Goal: Navigation & Orientation: Find specific page/section

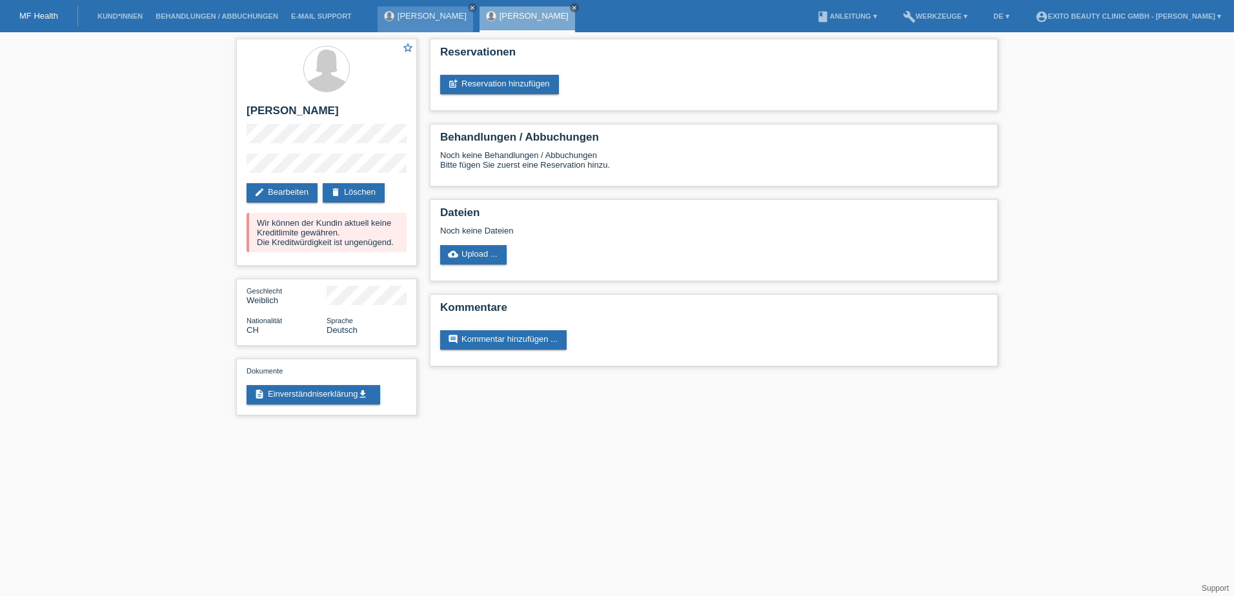
click at [411, 18] on link "[PERSON_NAME]" at bounding box center [432, 16] width 69 height 10
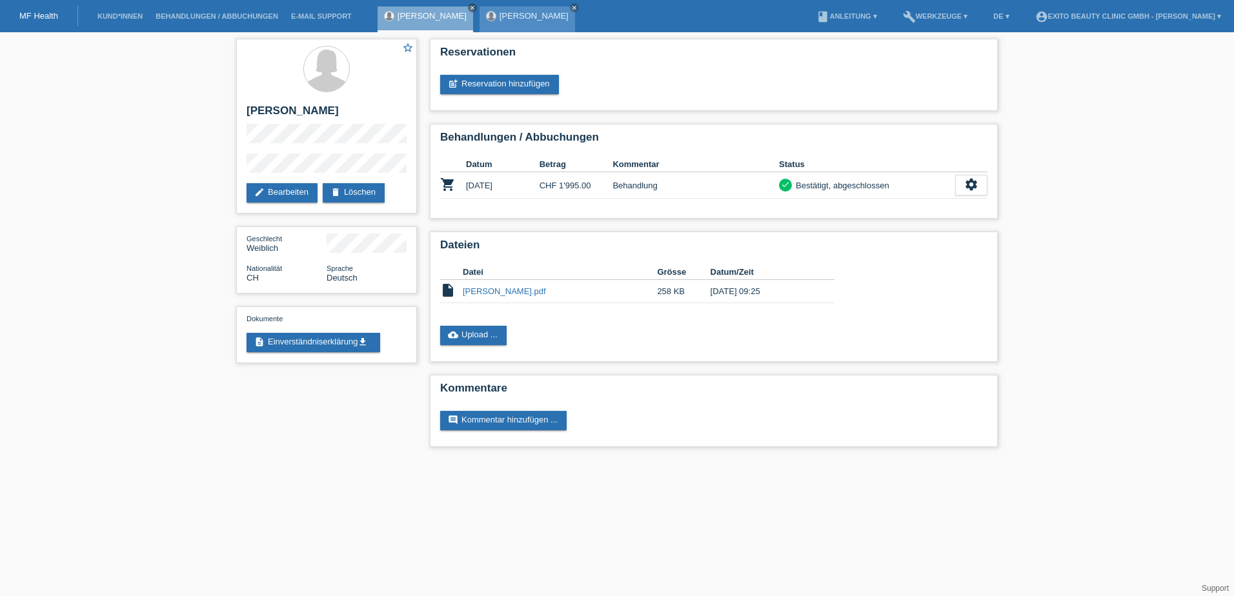
click at [500, 16] on link "[PERSON_NAME]" at bounding box center [534, 16] width 69 height 10
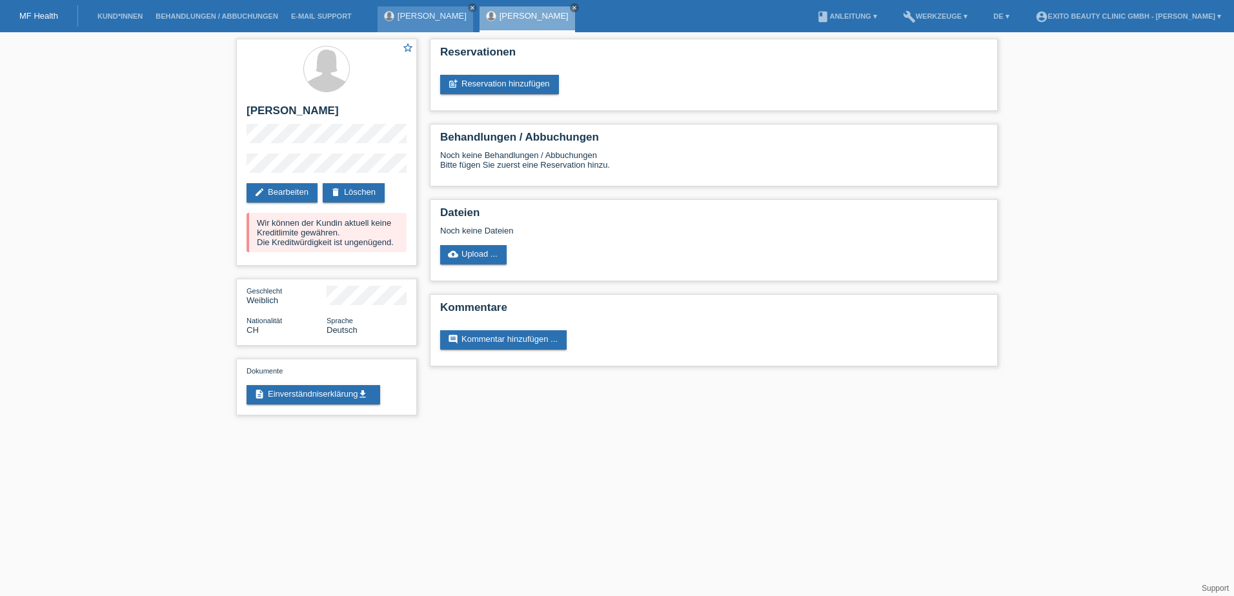
click at [397, 23] on div "[PERSON_NAME] close" at bounding box center [426, 19] width 96 height 26
click at [398, 14] on link "[PERSON_NAME]" at bounding box center [432, 16] width 69 height 10
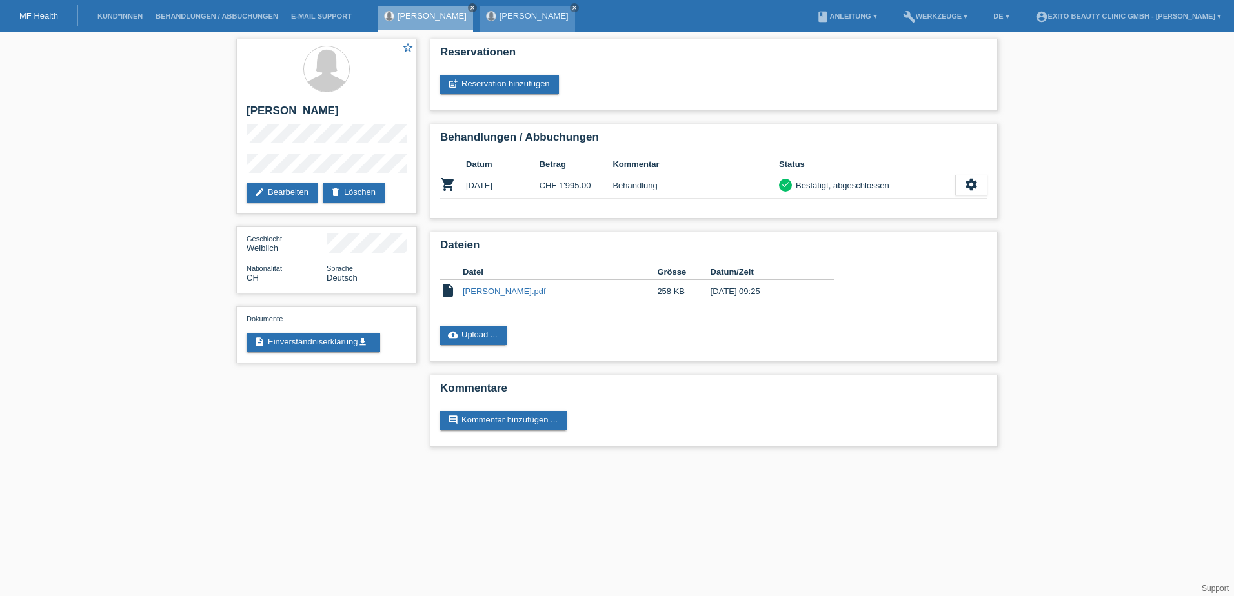
click at [530, 19] on link "[PERSON_NAME]" at bounding box center [534, 16] width 69 height 10
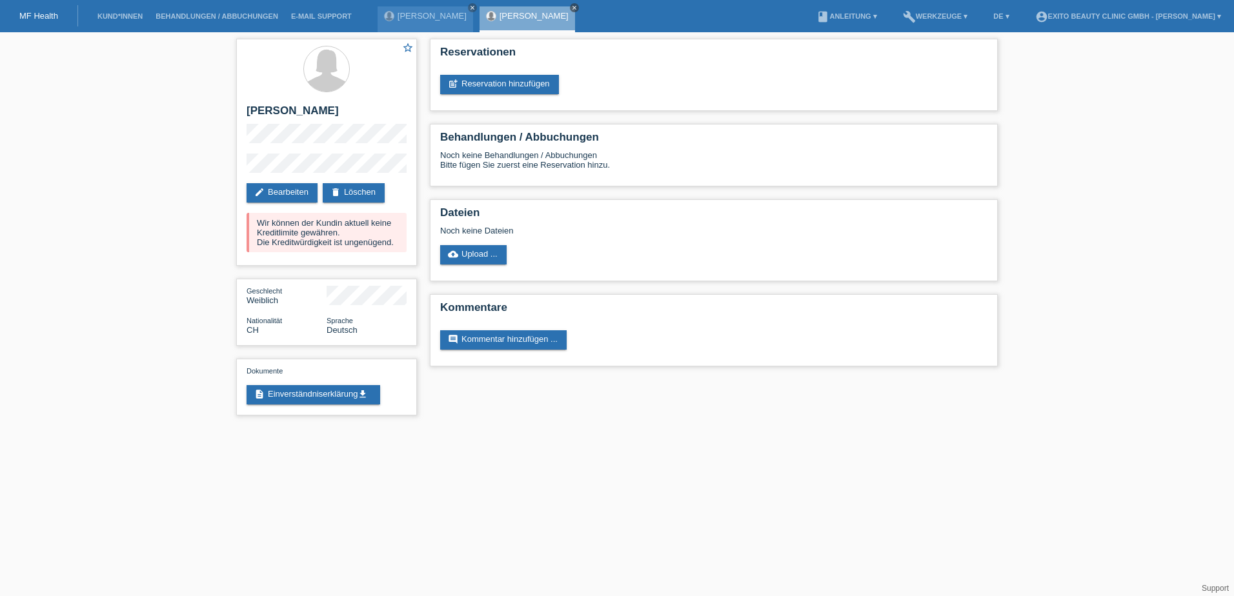
click at [571, 6] on icon "close" at bounding box center [574, 8] width 6 height 6
click at [469, 6] on icon "close" at bounding box center [472, 8] width 6 height 6
click at [134, 13] on link "Kund*innen" at bounding box center [120, 16] width 58 height 8
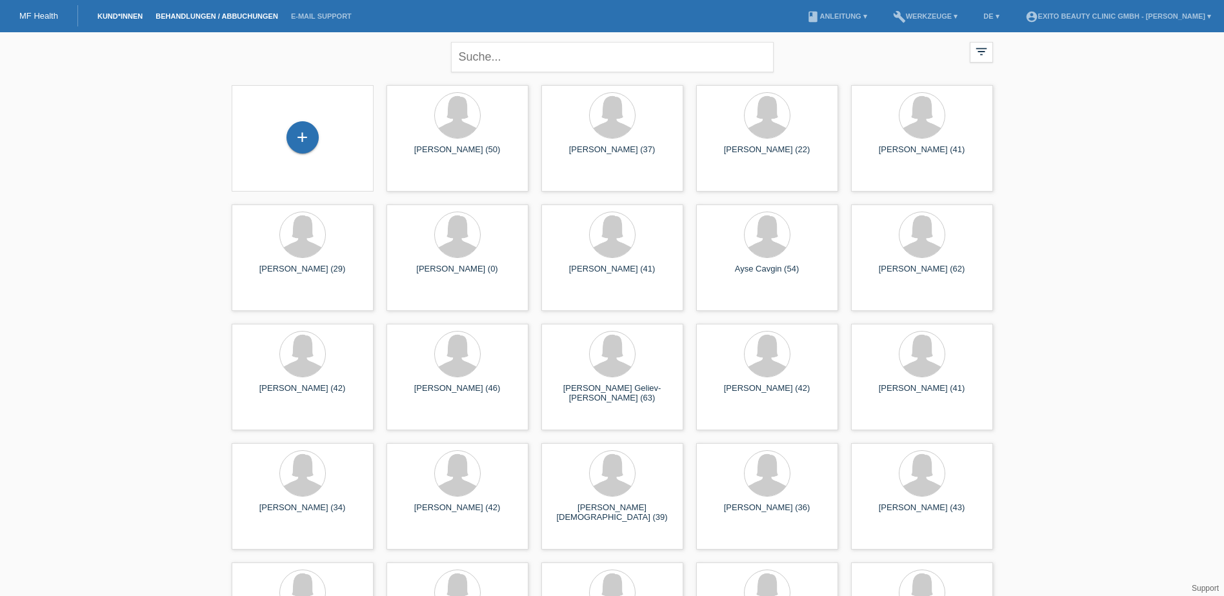
click at [203, 17] on link "Behandlungen / Abbuchungen" at bounding box center [217, 16] width 136 height 8
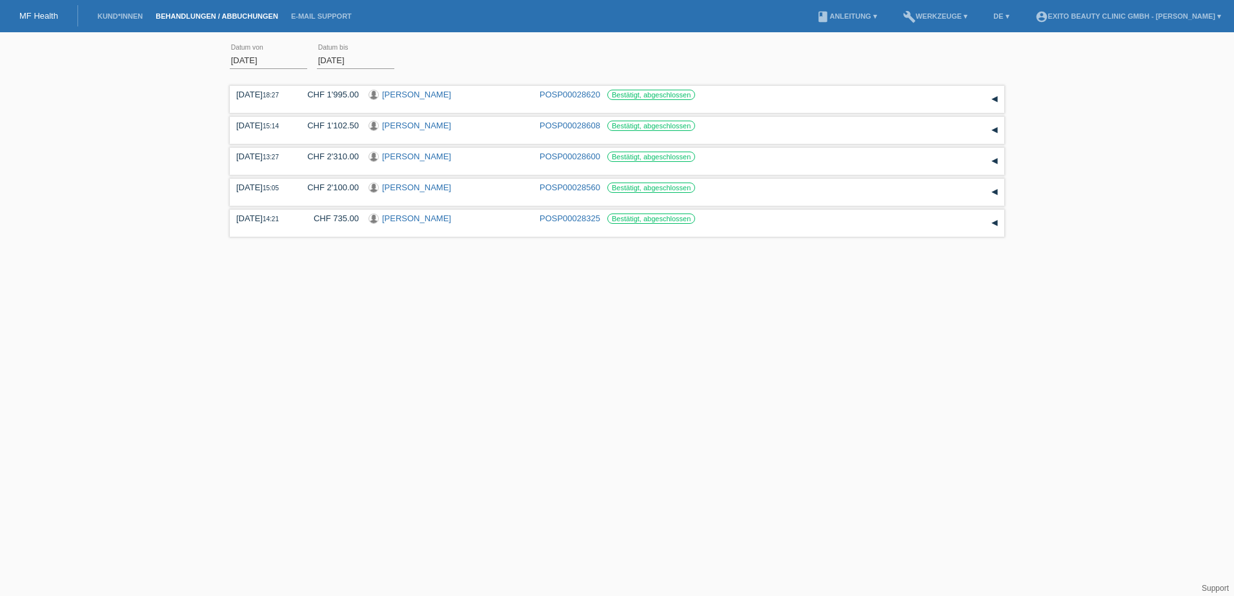
click at [50, 7] on div "MF Health" at bounding box center [39, 15] width 78 height 21
click at [44, 20] on link "MF Health" at bounding box center [38, 16] width 39 height 10
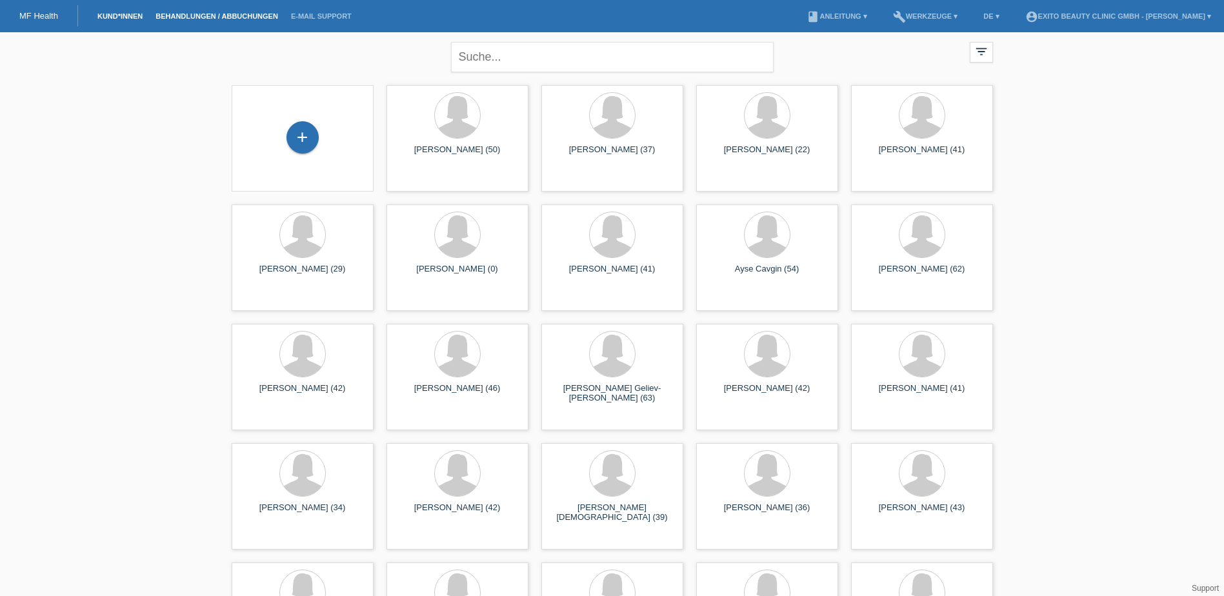
click at [157, 15] on link "Behandlungen / Abbuchungen" at bounding box center [217, 16] width 136 height 8
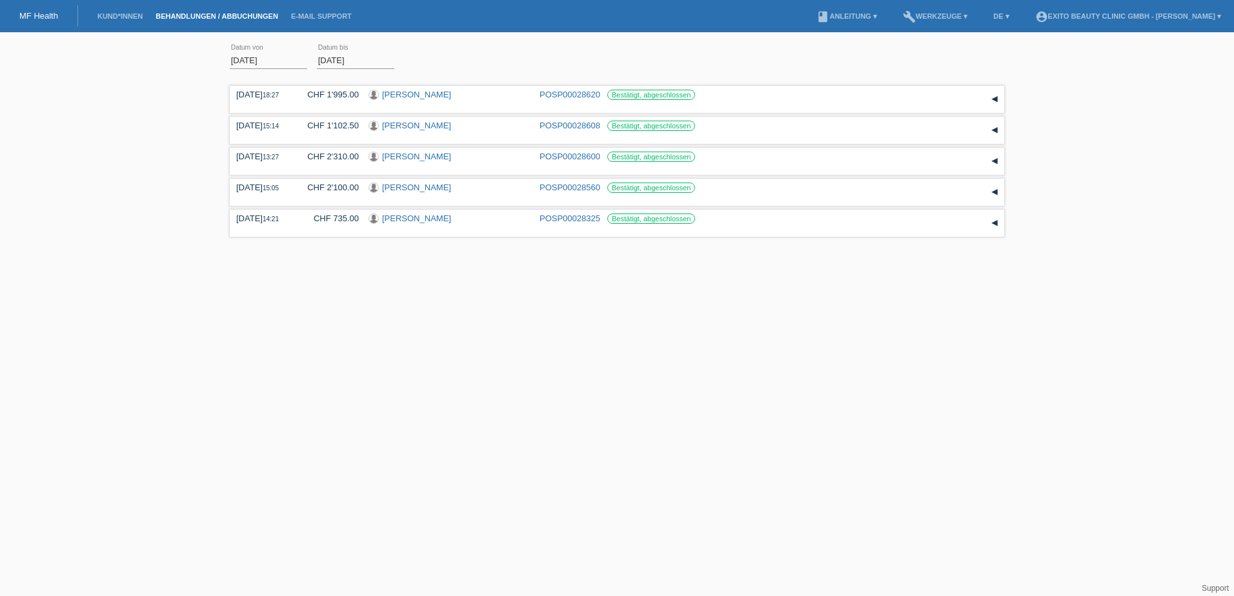
click at [51, 17] on link "MF Health" at bounding box center [38, 16] width 39 height 10
